Goal: Transaction & Acquisition: Purchase product/service

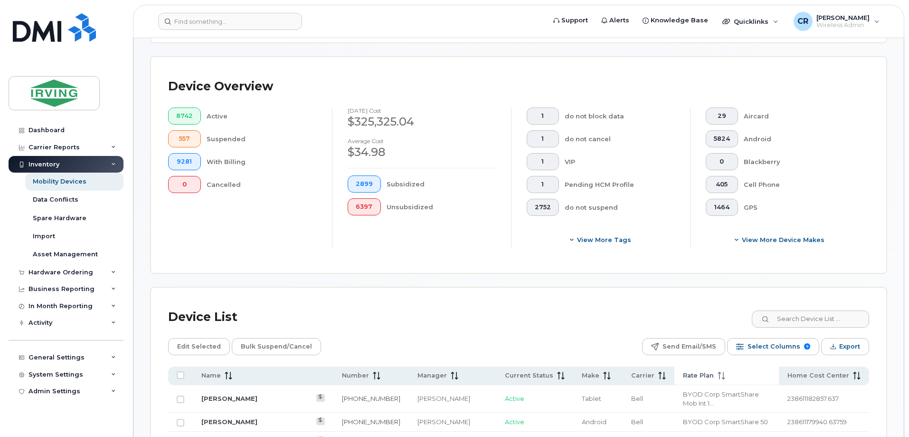
scroll to position [238, 0]
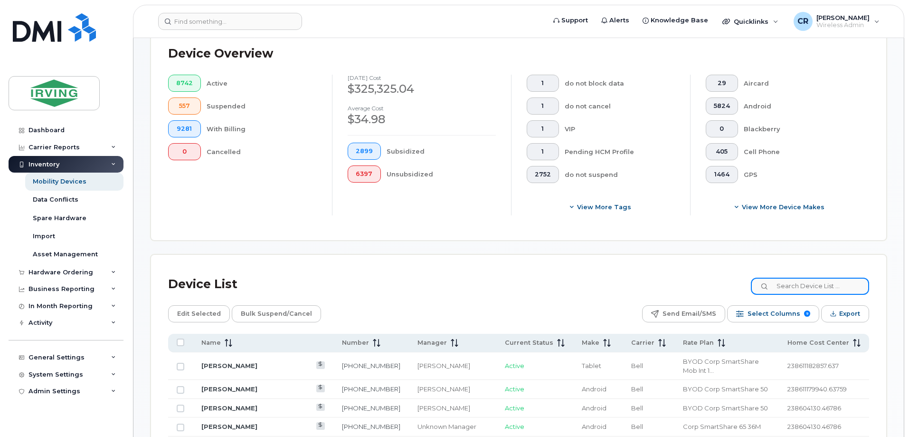
click at [794, 277] on input at bounding box center [810, 285] width 118 height 17
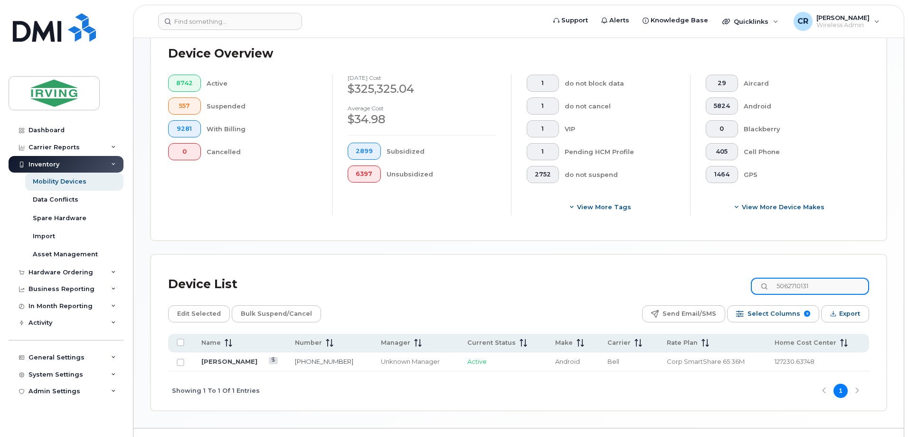
type input "5062710131"
click at [52, 276] on div "Hardware Ordering" at bounding box center [66, 272] width 115 height 17
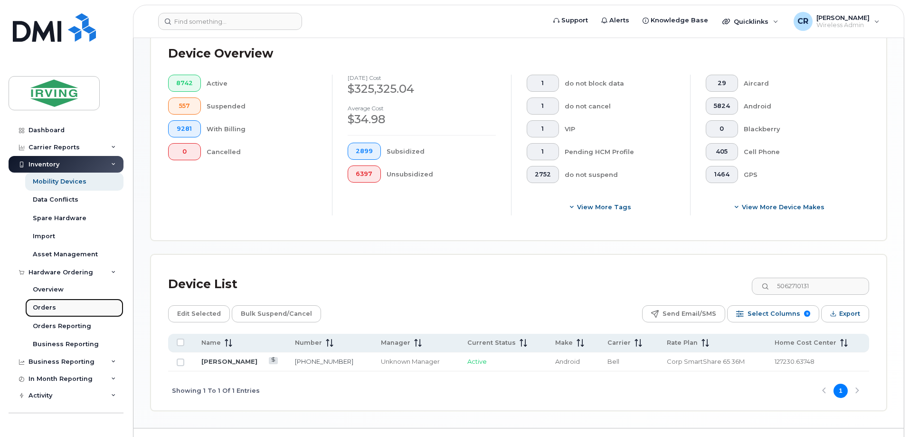
click at [44, 305] on div "Orders" at bounding box center [44, 307] width 23 height 9
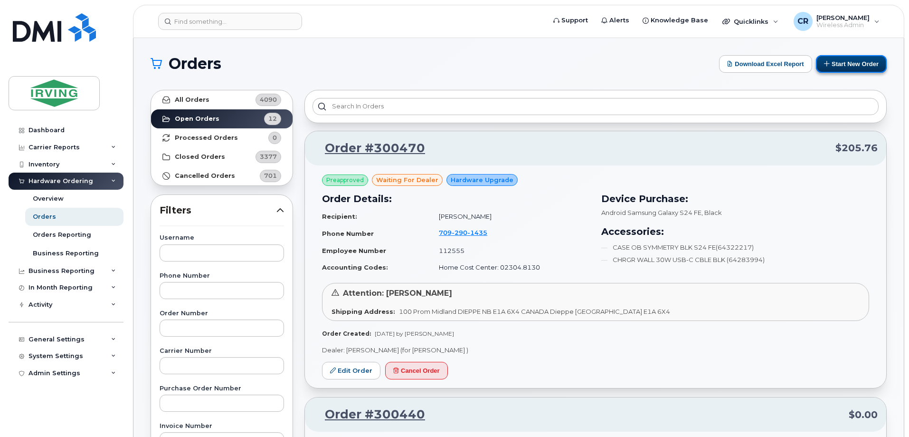
click at [846, 67] on button "Start New Order" at bounding box center [851, 64] width 71 height 18
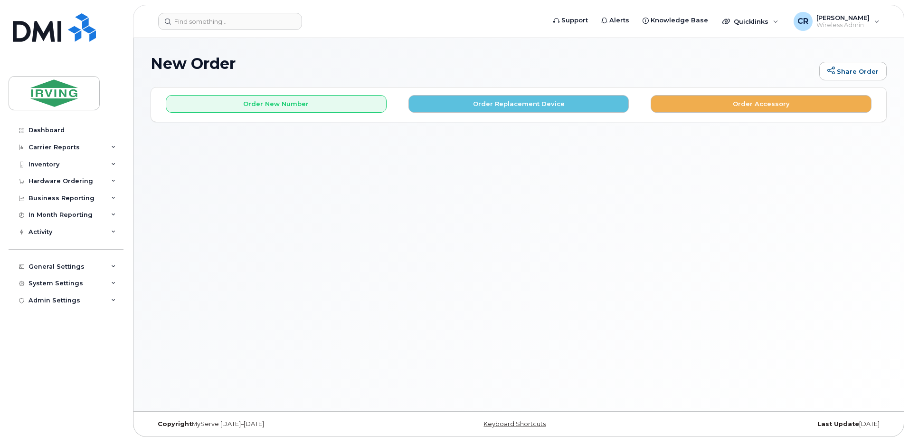
click at [735, 124] on div "New Order Share Order × Share This Order If you want to allow others to create …" at bounding box center [518, 224] width 771 height 373
click at [742, 105] on button "Order Accessory" at bounding box center [761, 104] width 221 height 18
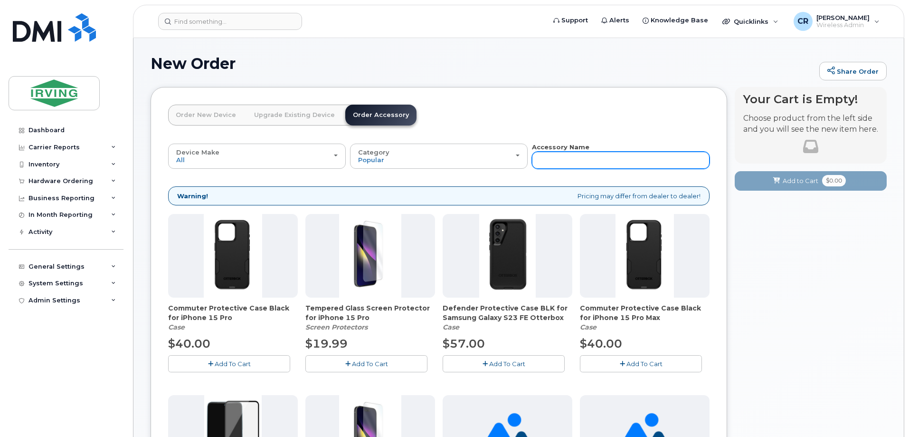
click at [576, 159] on input "text" at bounding box center [621, 160] width 178 height 17
type input "s"
click at [577, 159] on input "text" at bounding box center [621, 160] width 178 height 17
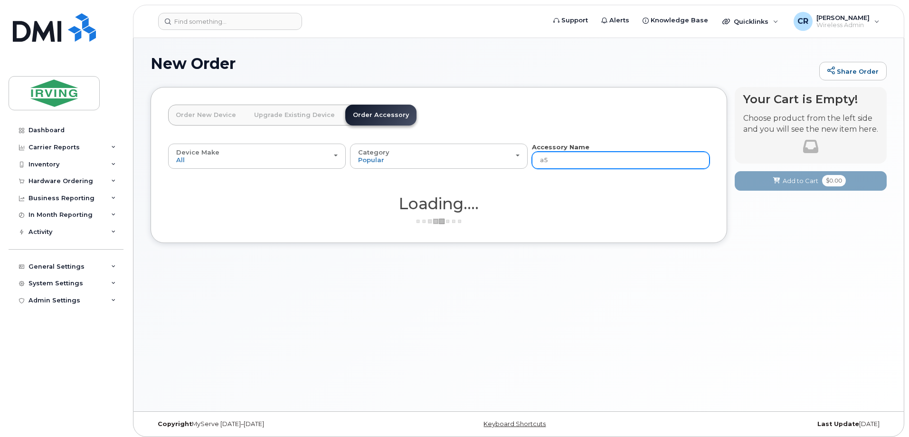
type input "a53"
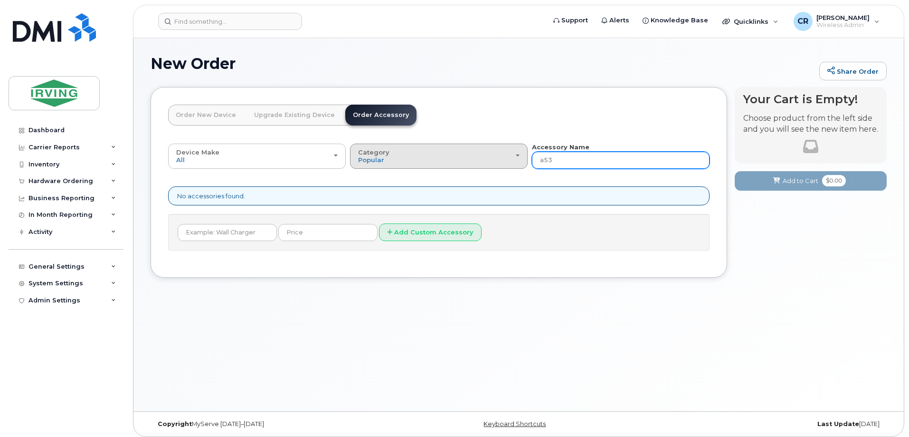
drag, startPoint x: 578, startPoint y: 159, endPoint x: 513, endPoint y: 159, distance: 65.1
click at [513, 159] on div "Device Make All Android Cell Phone iPhone All Android Cell Phone iPhone Categor…" at bounding box center [439, 156] width 542 height 26
type input "s22"
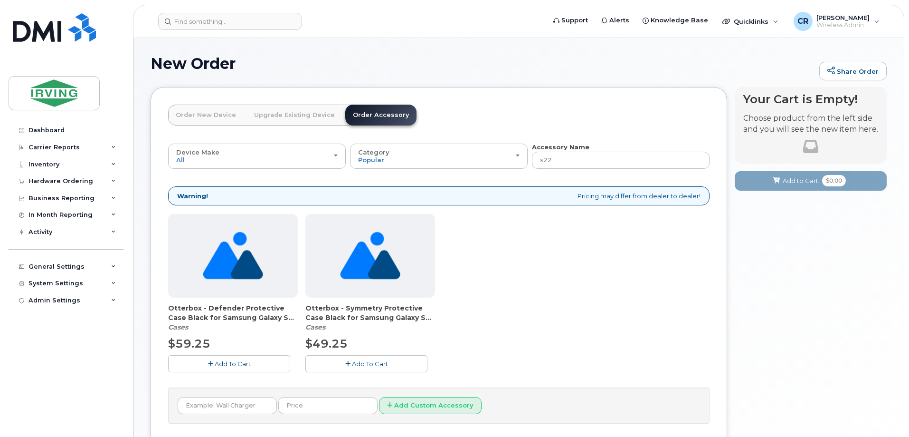
scroll to position [76, 0]
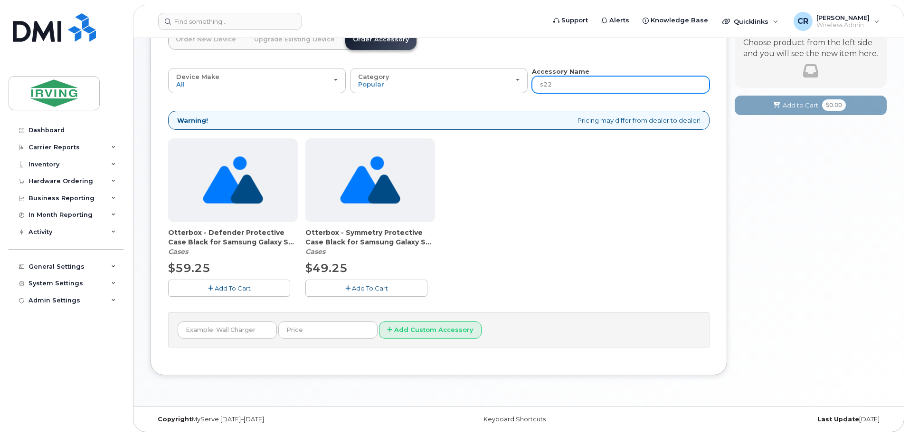
click at [563, 89] on input "s22" at bounding box center [621, 84] width 178 height 17
type input "s22 fe"
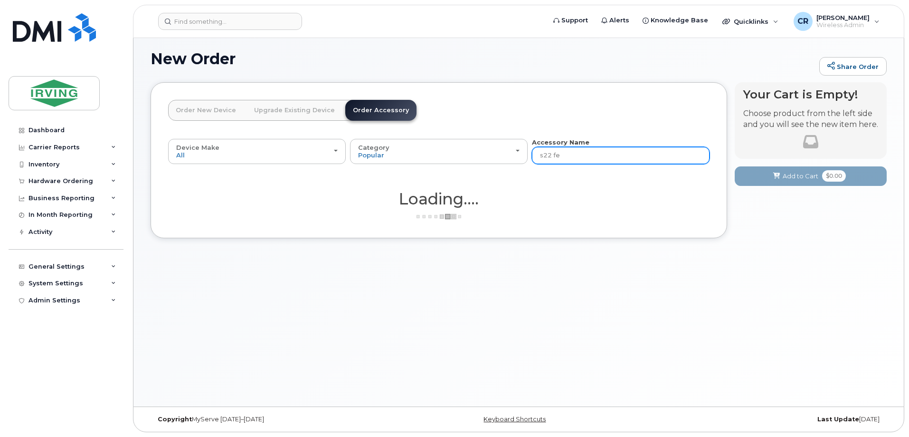
scroll to position [5, 0]
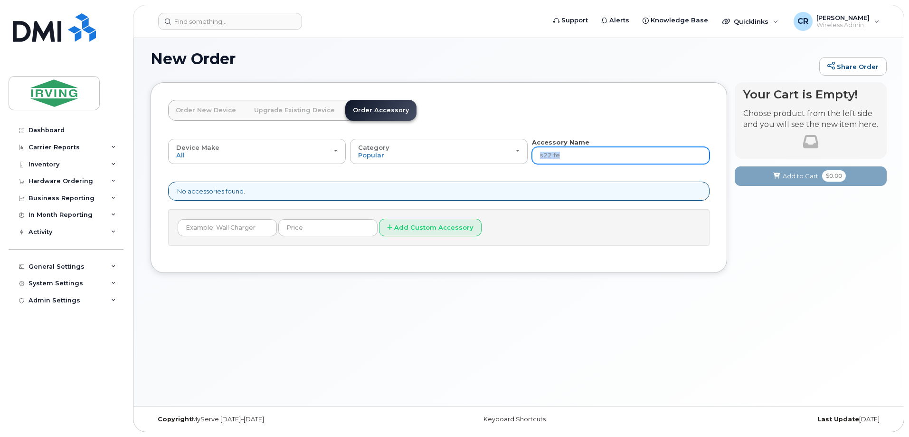
click at [579, 160] on div "Device Make All Android Cell Phone iPhone All Android Cell Phone iPhone Categor…" at bounding box center [439, 192] width 542 height 108
click at [579, 160] on input "s22 fe" at bounding box center [621, 155] width 178 height 17
type input "s22"
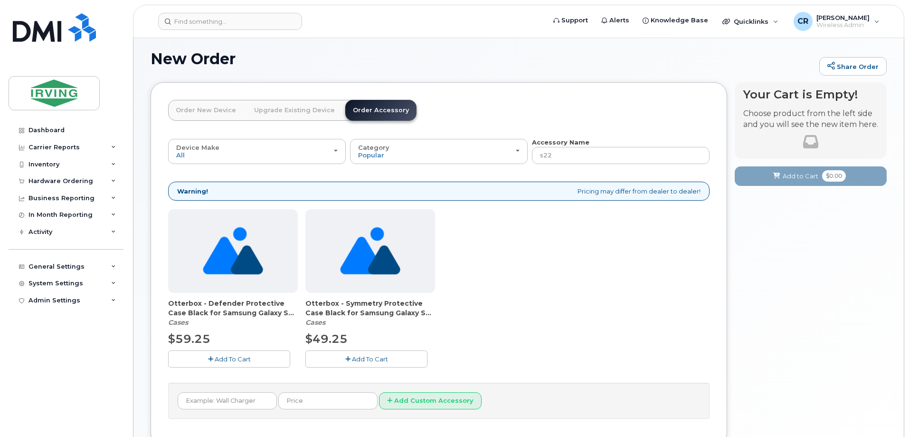
click at [219, 356] on span "Add To Cart" at bounding box center [233, 359] width 36 height 8
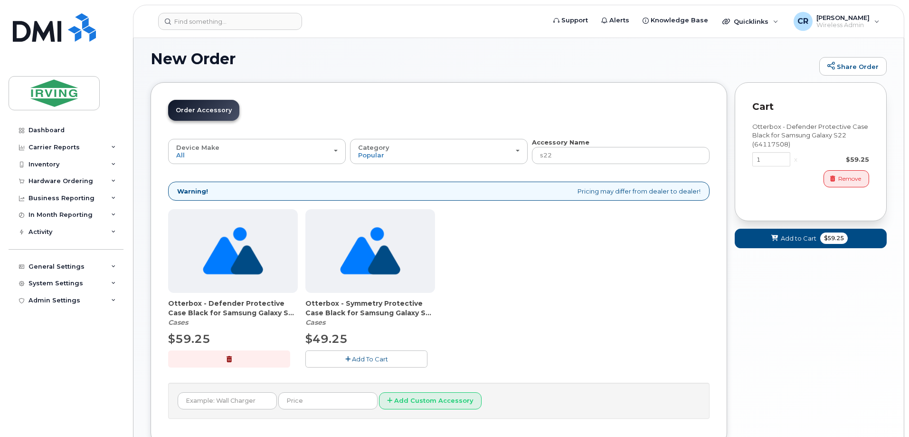
click at [226, 359] on button "button" at bounding box center [229, 358] width 122 height 17
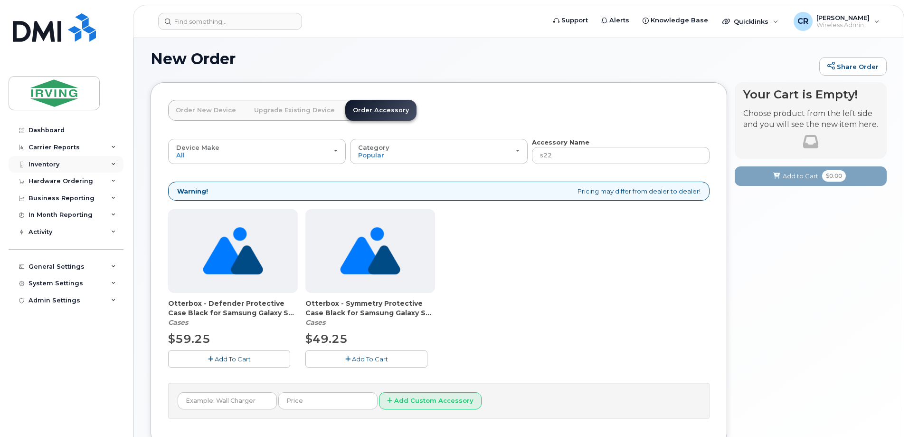
click at [49, 162] on div "Inventory" at bounding box center [44, 165] width 31 height 8
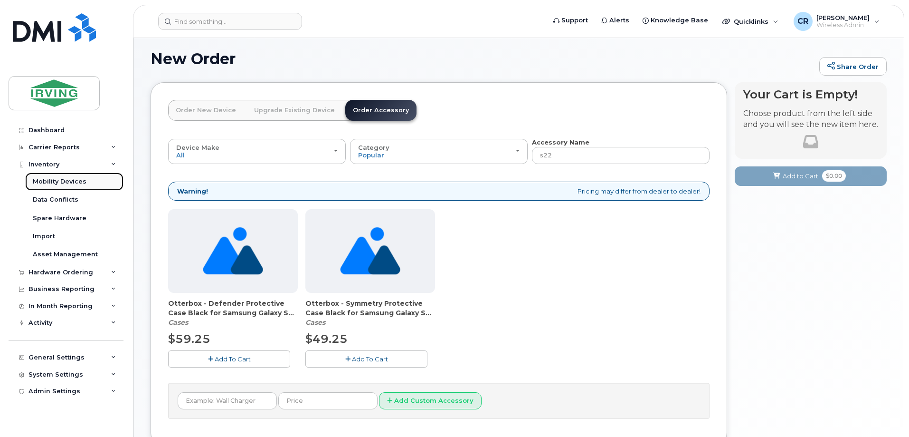
click at [55, 176] on link "Mobility Devices" at bounding box center [74, 181] width 98 height 18
